Goal: Information Seeking & Learning: Learn about a topic

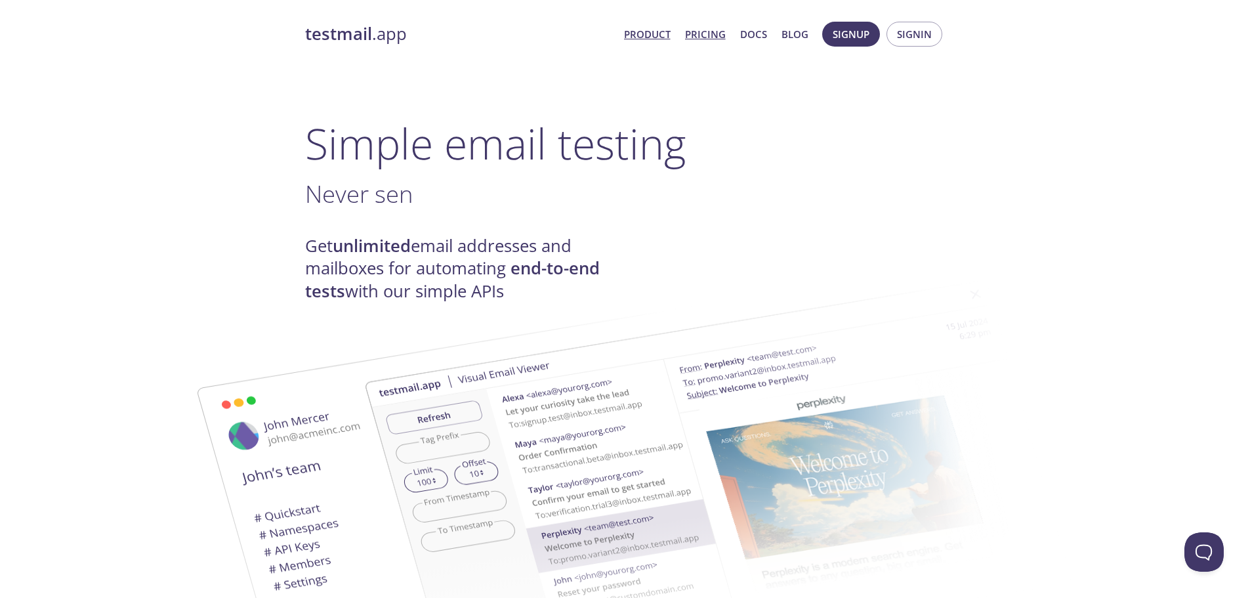
click at [706, 32] on link "Pricing" at bounding box center [705, 34] width 41 height 17
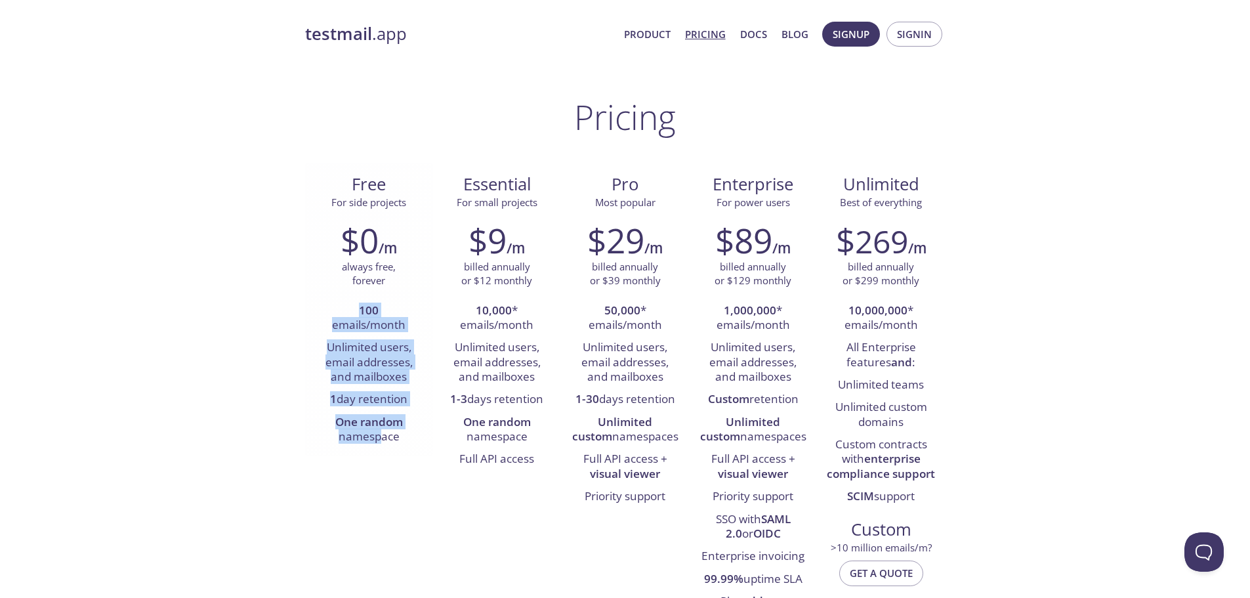
drag, startPoint x: 384, startPoint y: 292, endPoint x: 394, endPoint y: 443, distance: 151.3
click at [383, 434] on div "$0 /m always free, forever 100 emails/month Unlimited users, email addresses, a…" at bounding box center [369, 334] width 128 height 245
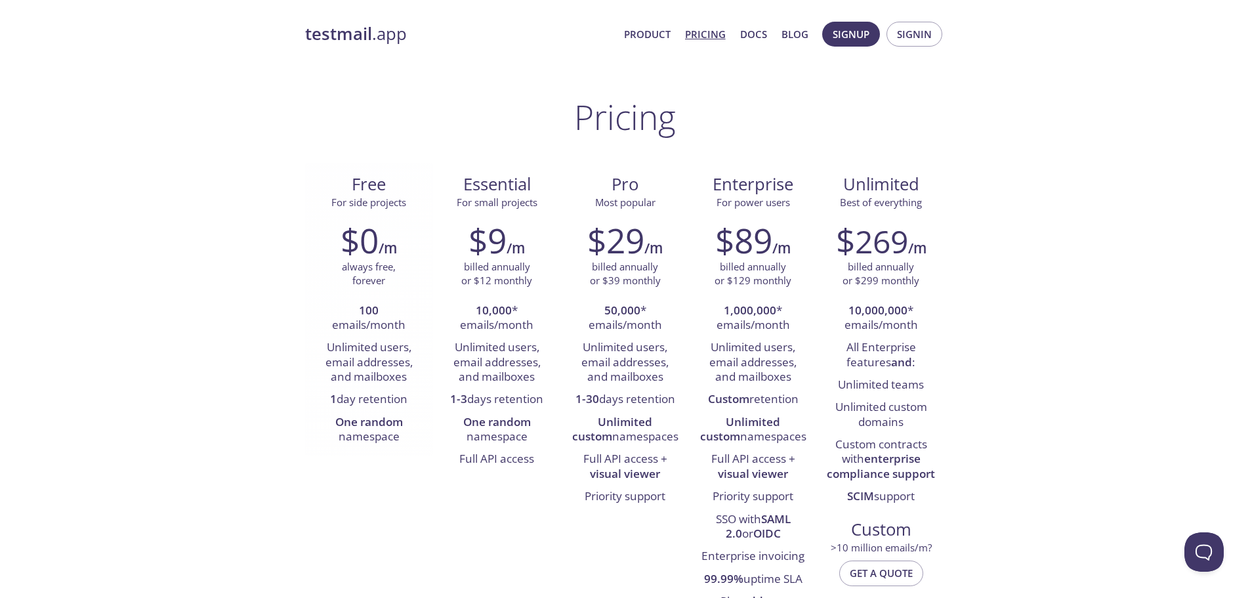
click at [395, 446] on li "One random namespace" at bounding box center [369, 429] width 108 height 37
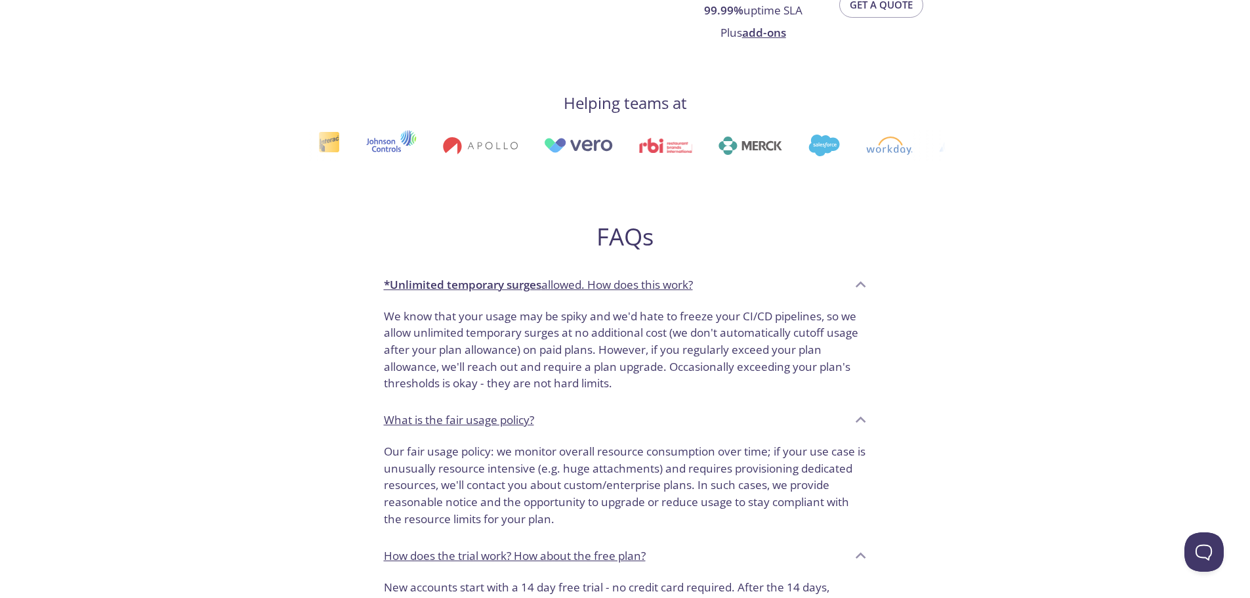
scroll to position [656, 0]
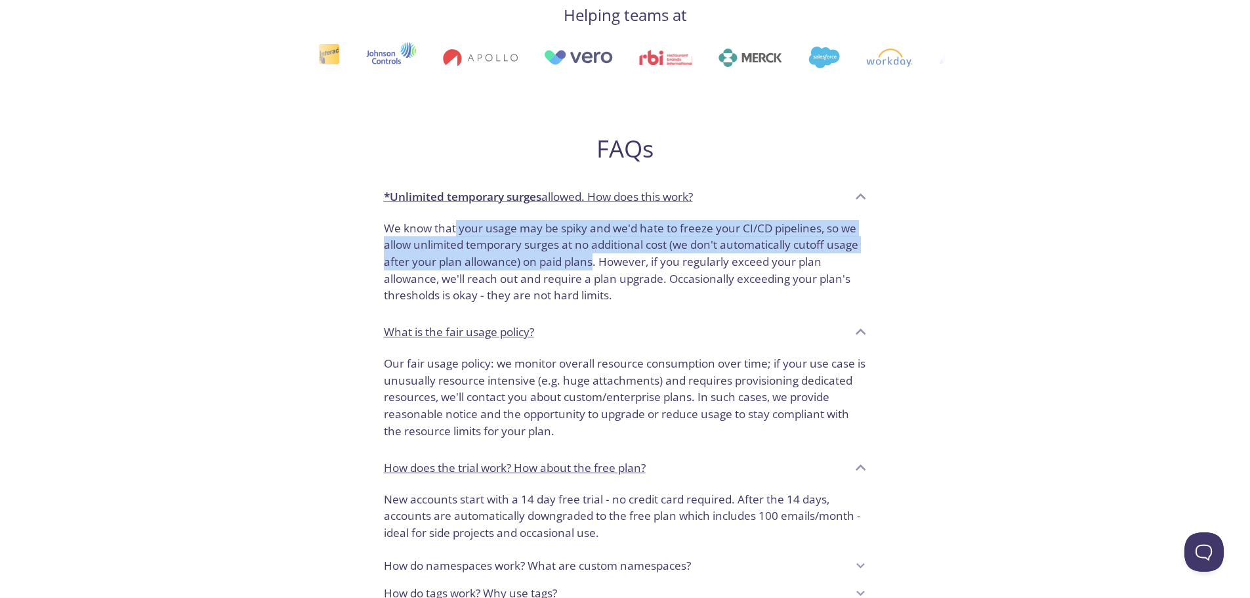
drag, startPoint x: 459, startPoint y: 225, endPoint x: 606, endPoint y: 264, distance: 152.8
click at [602, 262] on p "We know that your usage may be spiky and we'd hate to freeze your CI/CD pipelin…" at bounding box center [625, 262] width 483 height 85
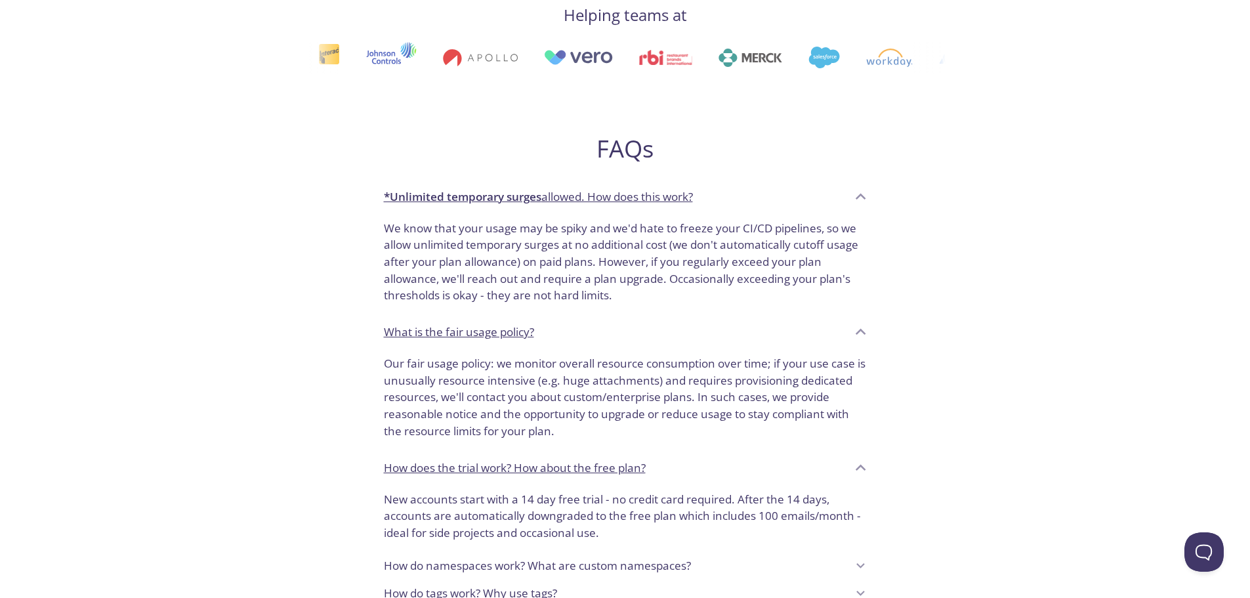
click at [606, 265] on p "We know that your usage may be spiky and we'd hate to freeze your CI/CD pipelin…" at bounding box center [625, 262] width 483 height 85
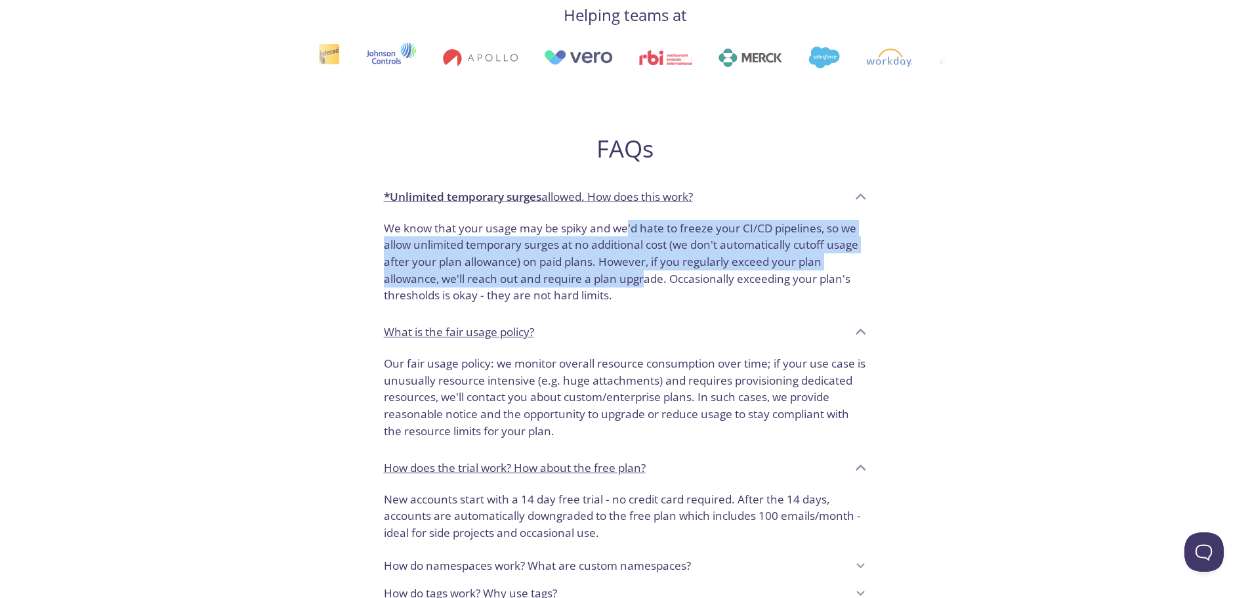
drag, startPoint x: 625, startPoint y: 236, endPoint x: 646, endPoint y: 281, distance: 49.0
click at [646, 281] on p "We know that your usage may be spiky and we'd hate to freeze your CI/CD pipelin…" at bounding box center [625, 262] width 483 height 85
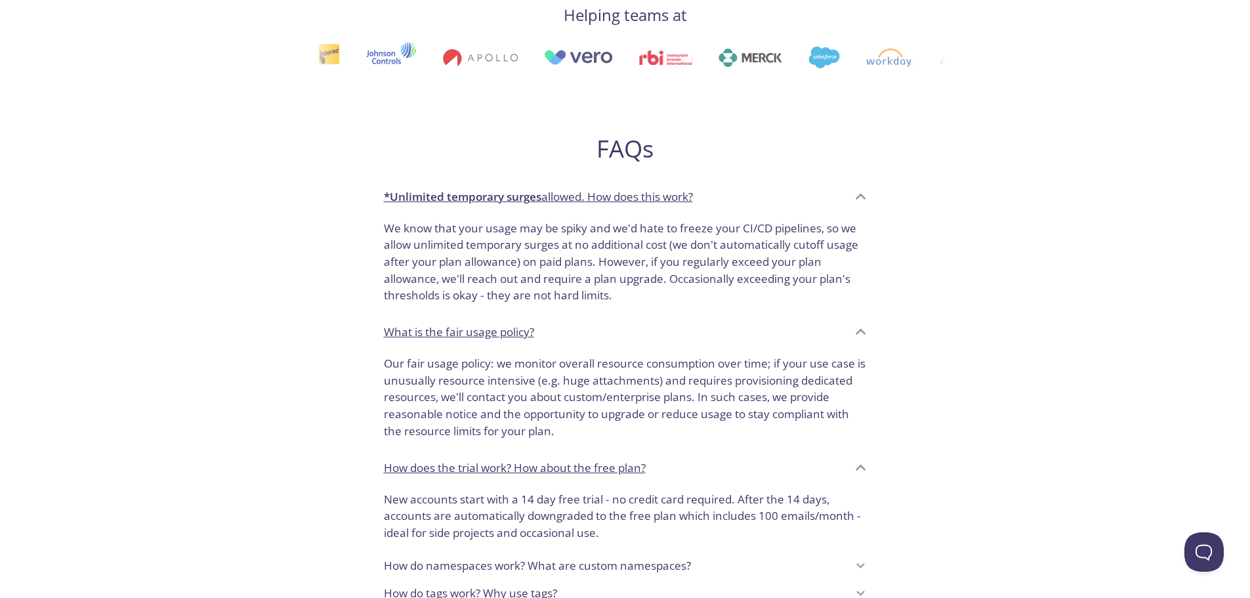
click at [594, 382] on p "Our fair usage policy: we monitor overall resource consumption over time; if yo…" at bounding box center [625, 397] width 483 height 85
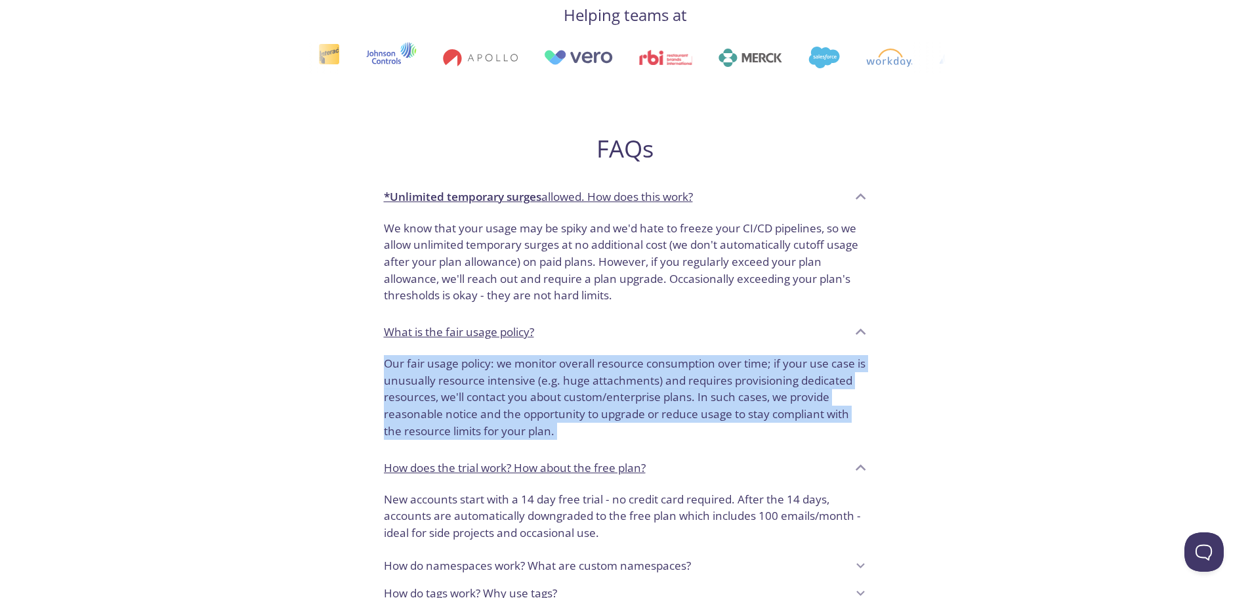
click at [594, 382] on p "Our fair usage policy: we monitor overall resource consumption over time; if yo…" at bounding box center [625, 397] width 483 height 85
click at [663, 380] on p "Our fair usage policy: we monitor overall resource consumption over time; if yo…" at bounding box center [625, 397] width 483 height 85
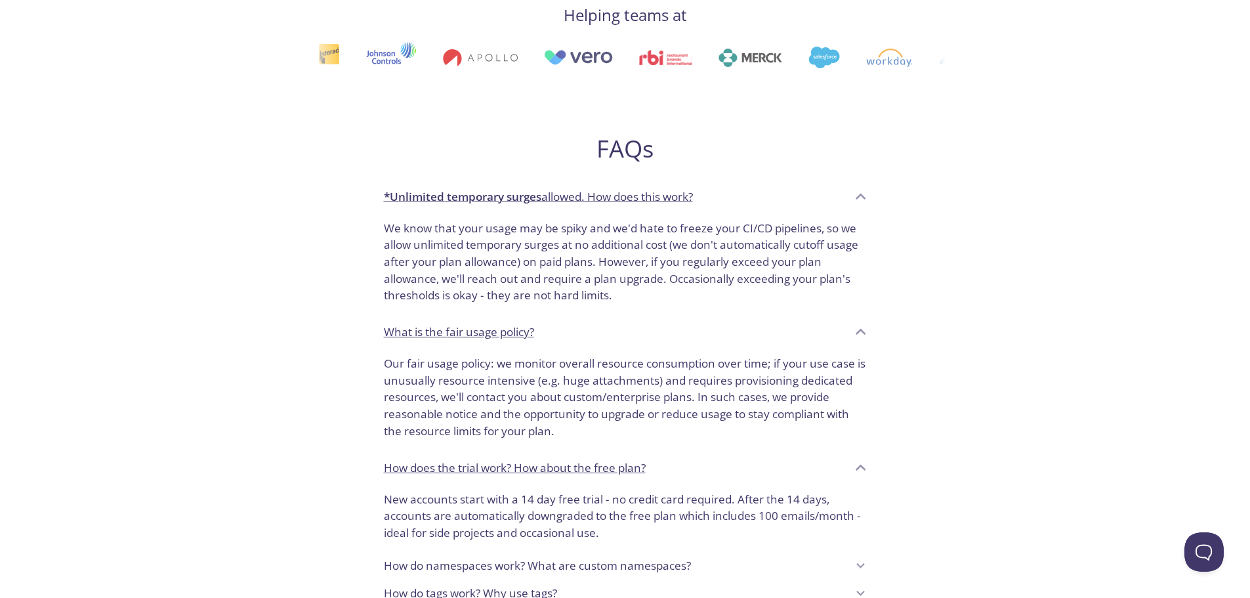
scroll to position [919, 0]
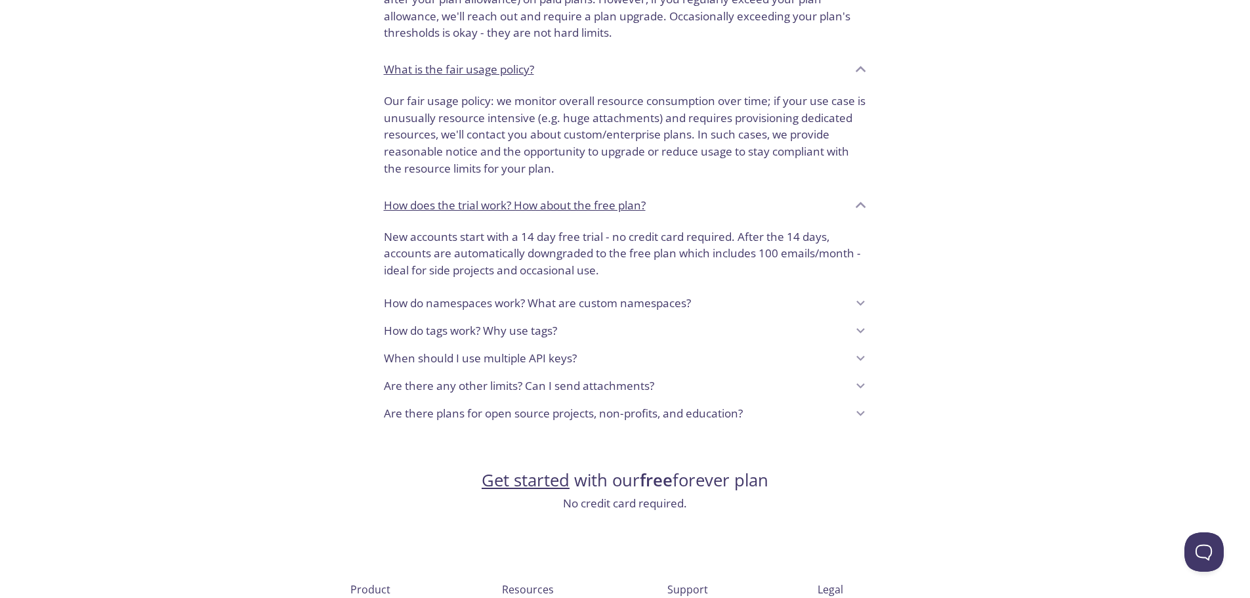
click at [505, 253] on p "New accounts start with a 14 day free trial - no credit card required. After th…" at bounding box center [625, 253] width 483 height 51
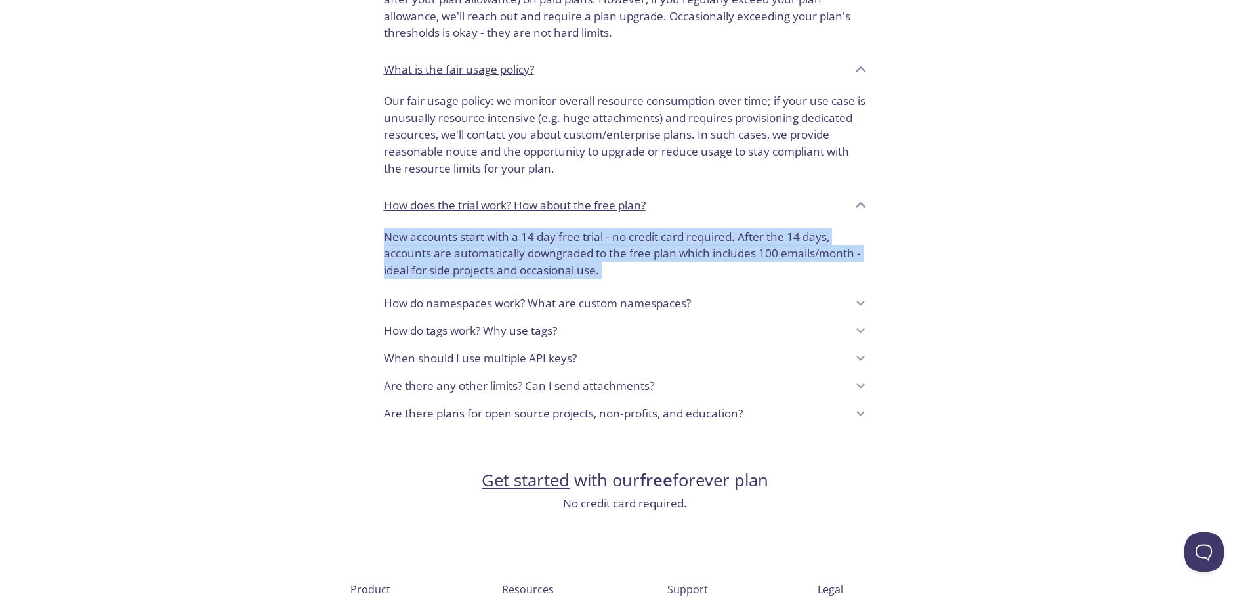
click at [505, 253] on p "New accounts start with a 14 day free trial - no credit card required. After th…" at bounding box center [625, 253] width 483 height 51
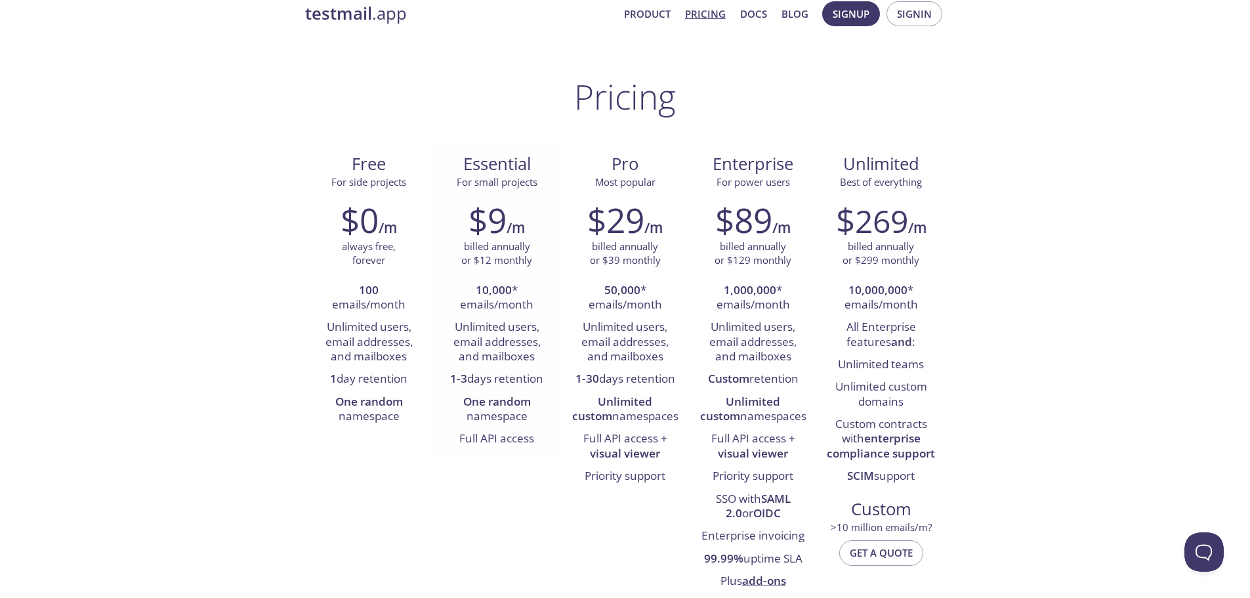
scroll to position [0, 0]
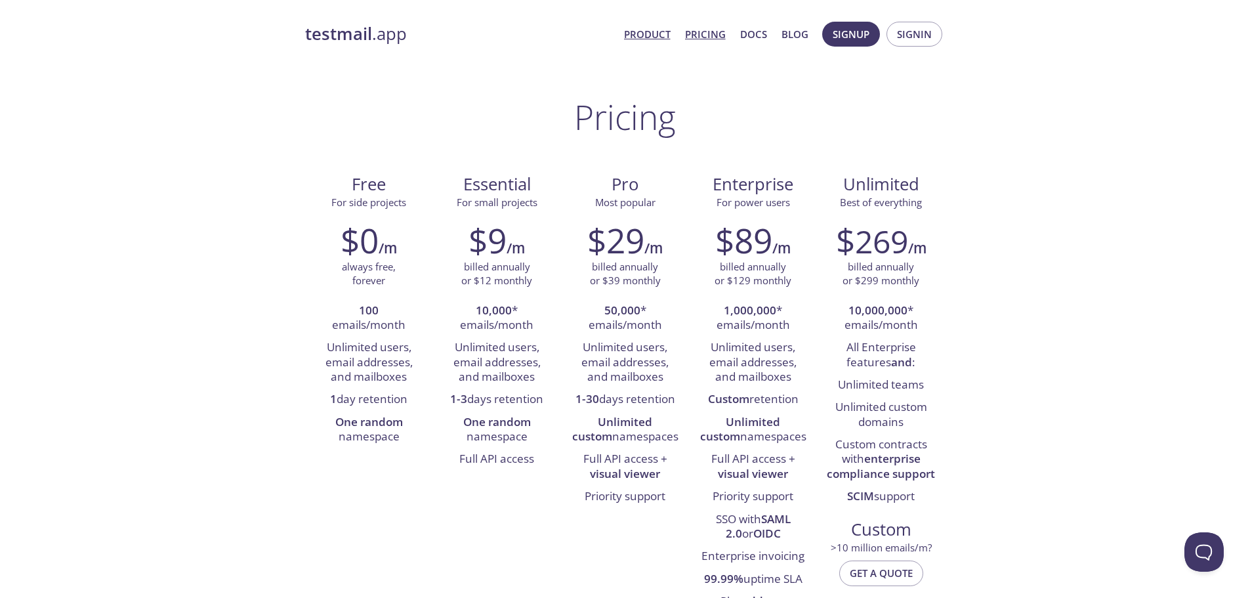
click at [643, 37] on link "Product" at bounding box center [647, 34] width 47 height 17
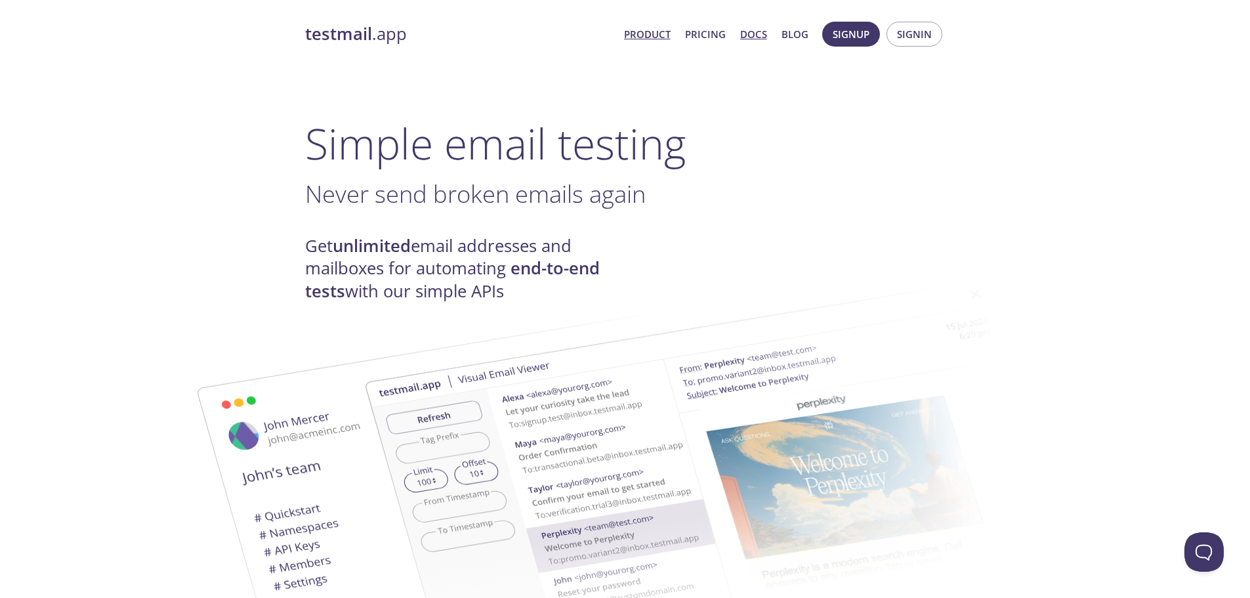
click at [761, 36] on link "Docs" at bounding box center [753, 34] width 27 height 17
